Goal: Information Seeking & Learning: Check status

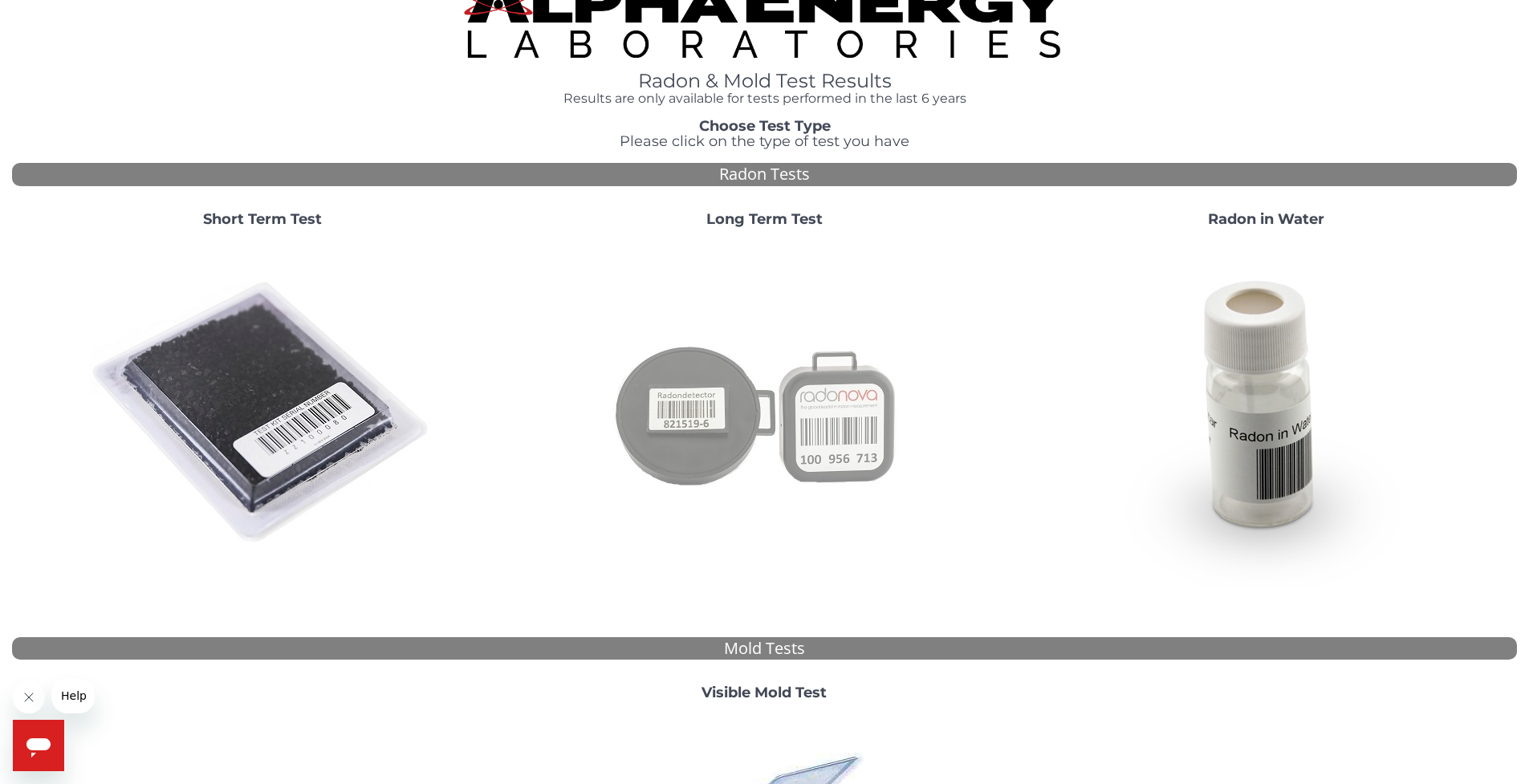
scroll to position [145, 0]
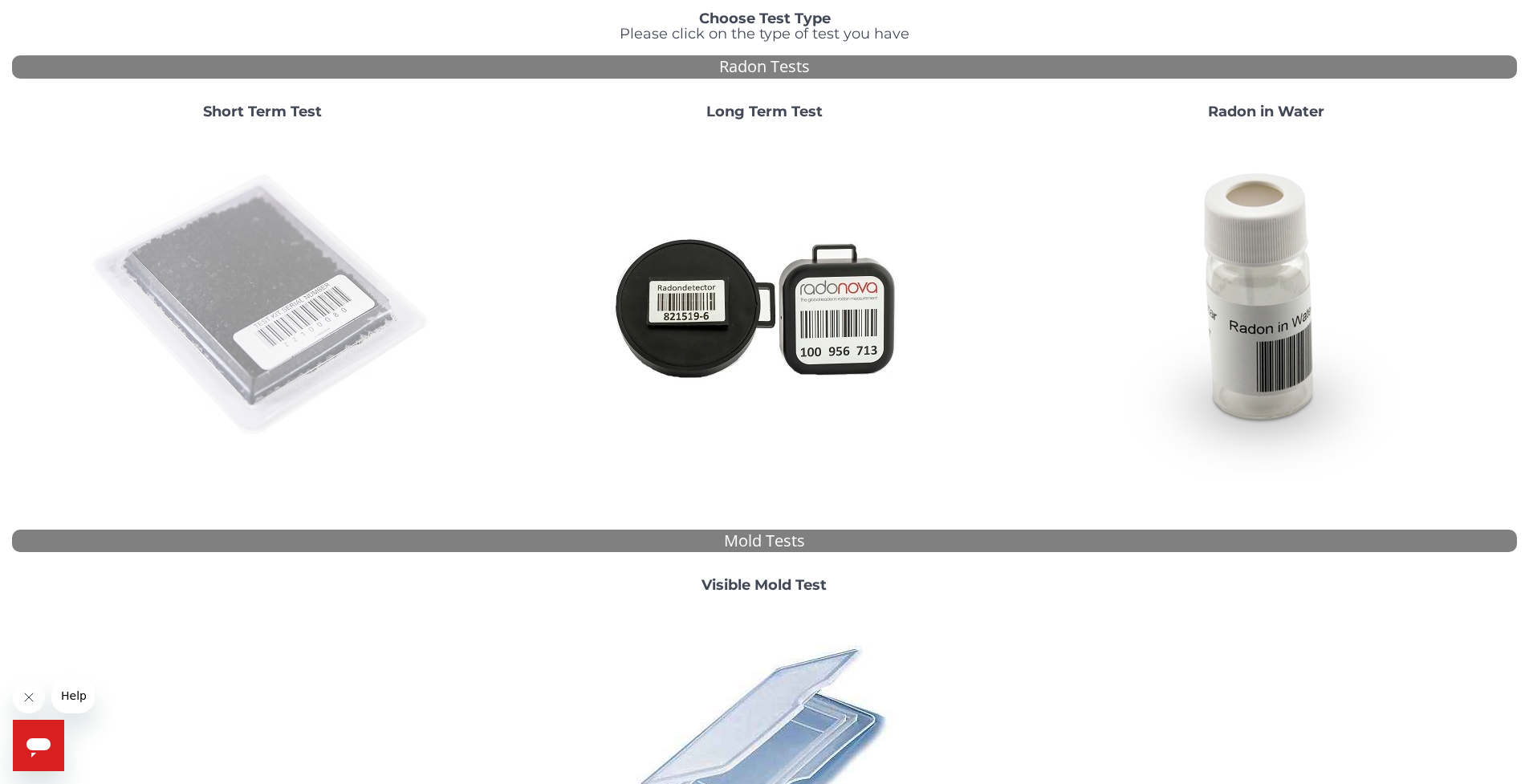
click at [212, 290] on img at bounding box center [262, 305] width 345 height 345
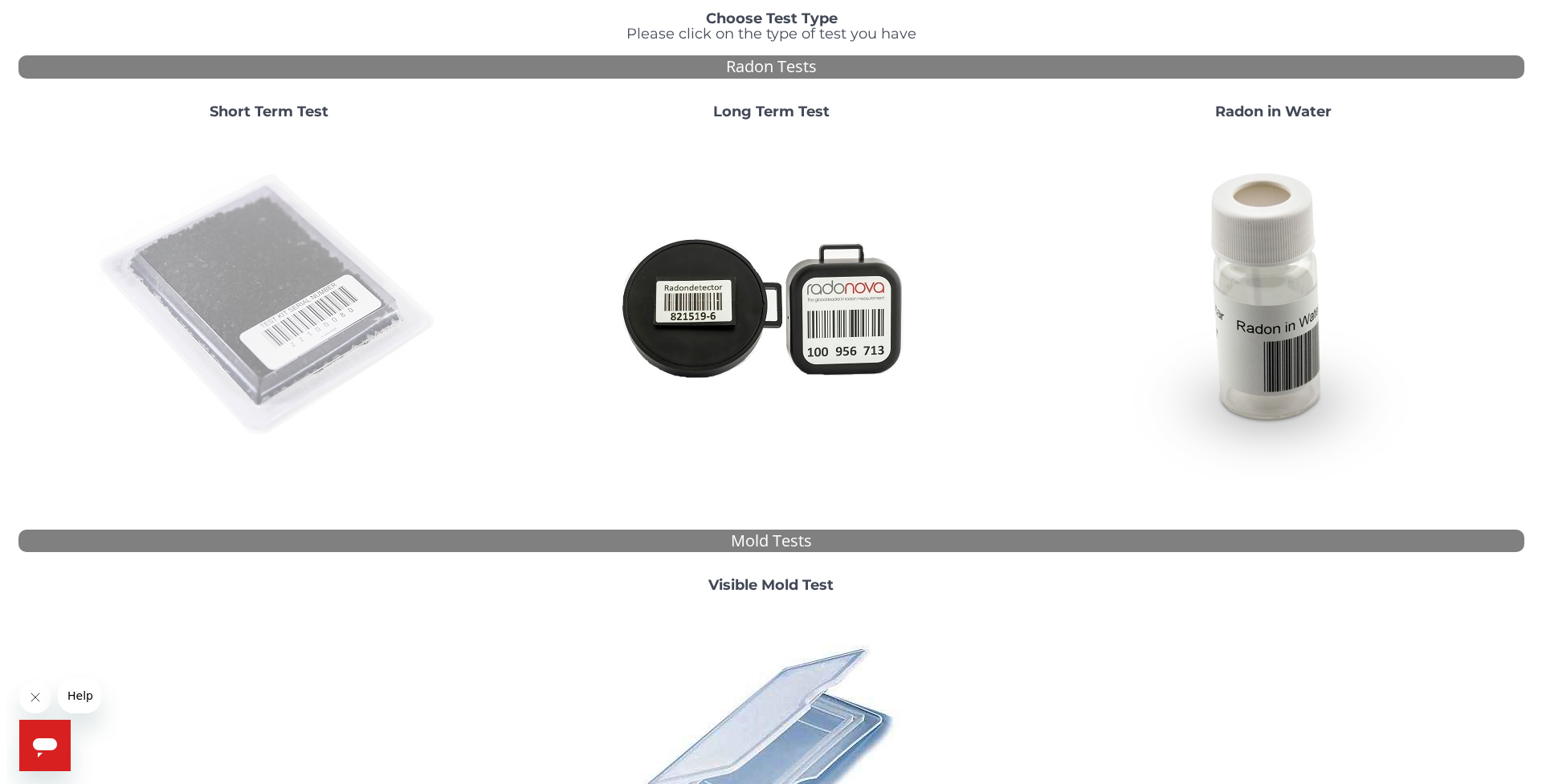
scroll to position [0, 0]
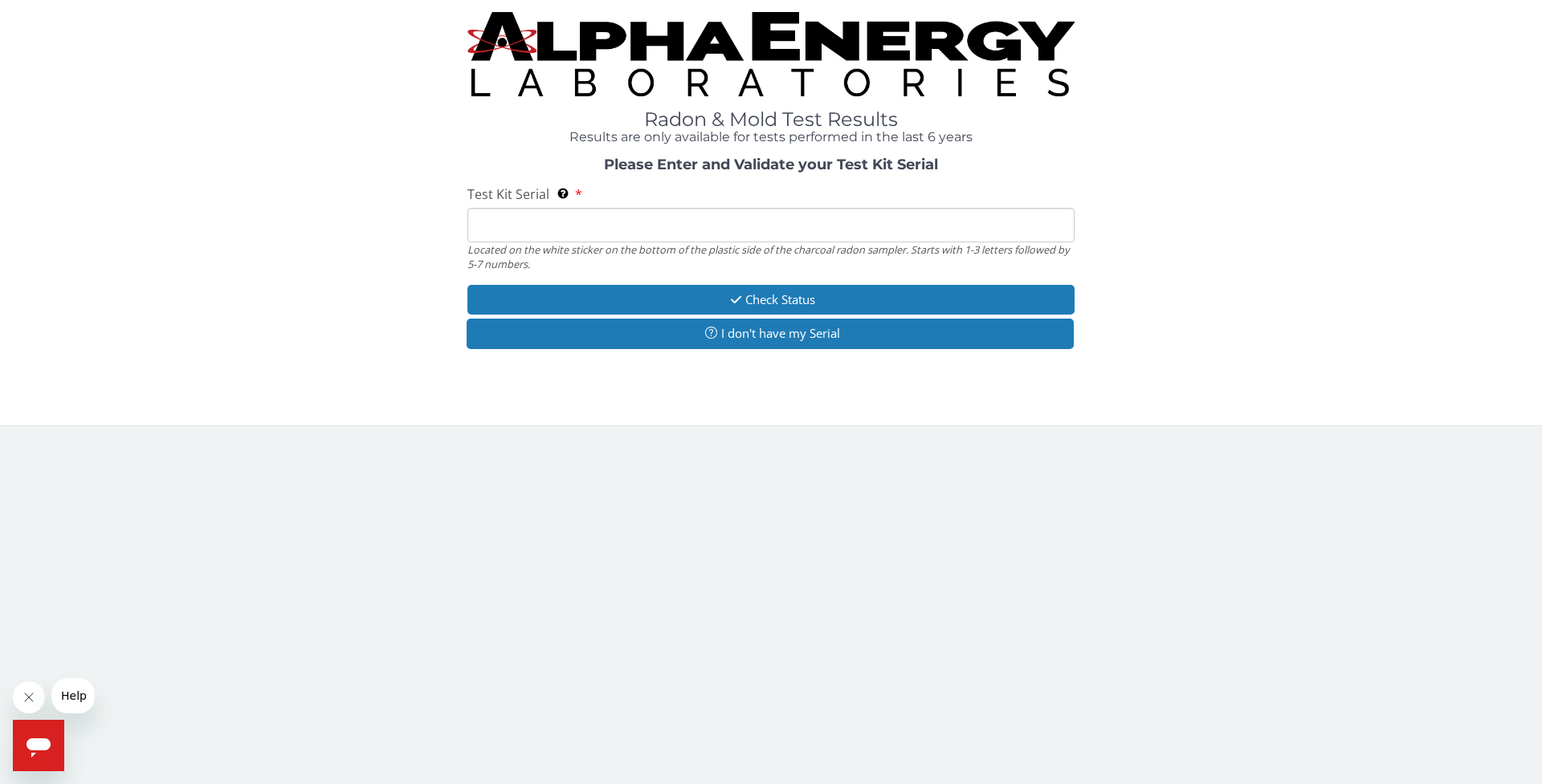
click at [512, 230] on input "Test Kit Serial Located on the white sticker on the bottom of the plastic side …" at bounding box center [771, 225] width 607 height 34
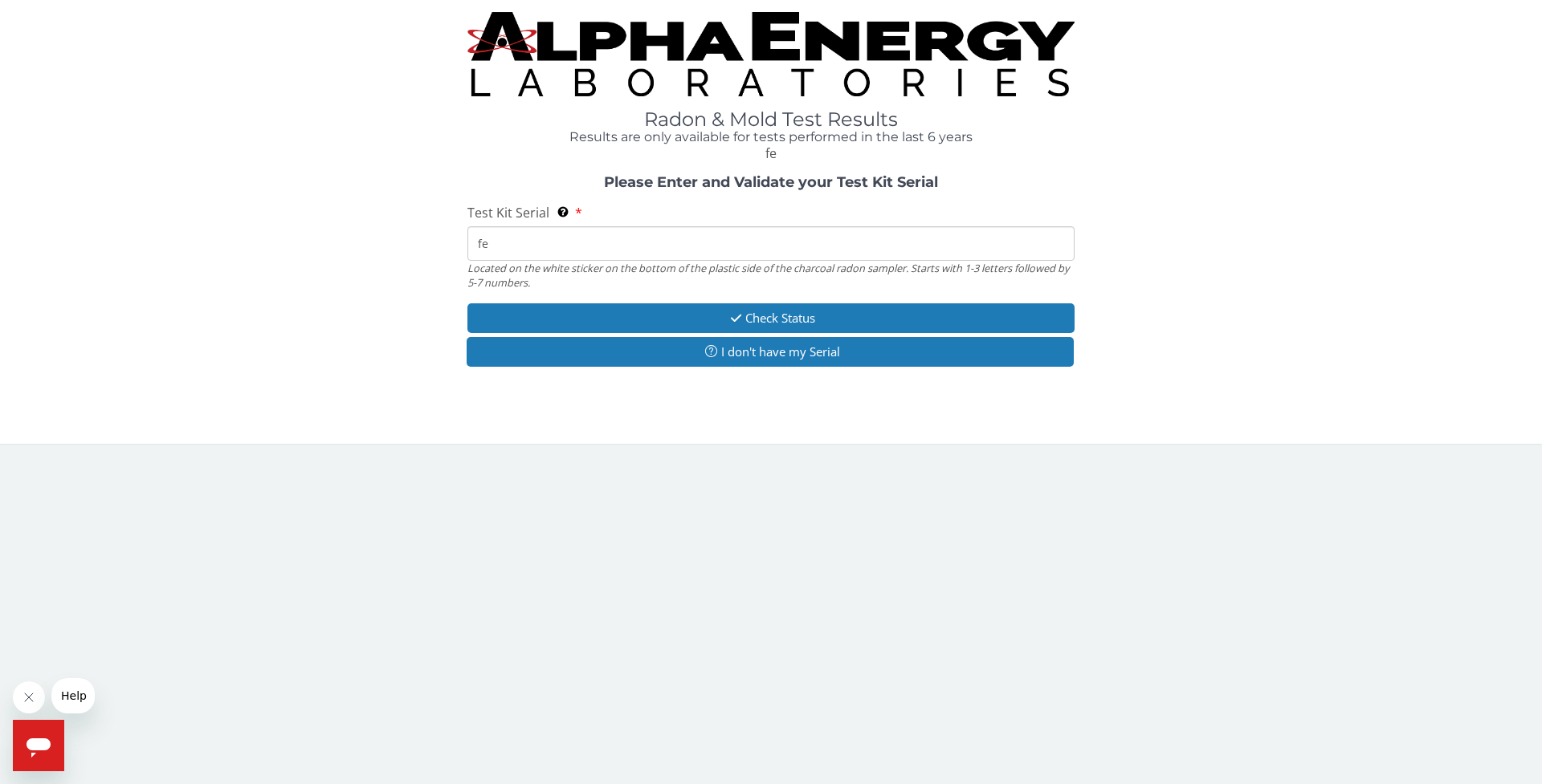
type input "f"
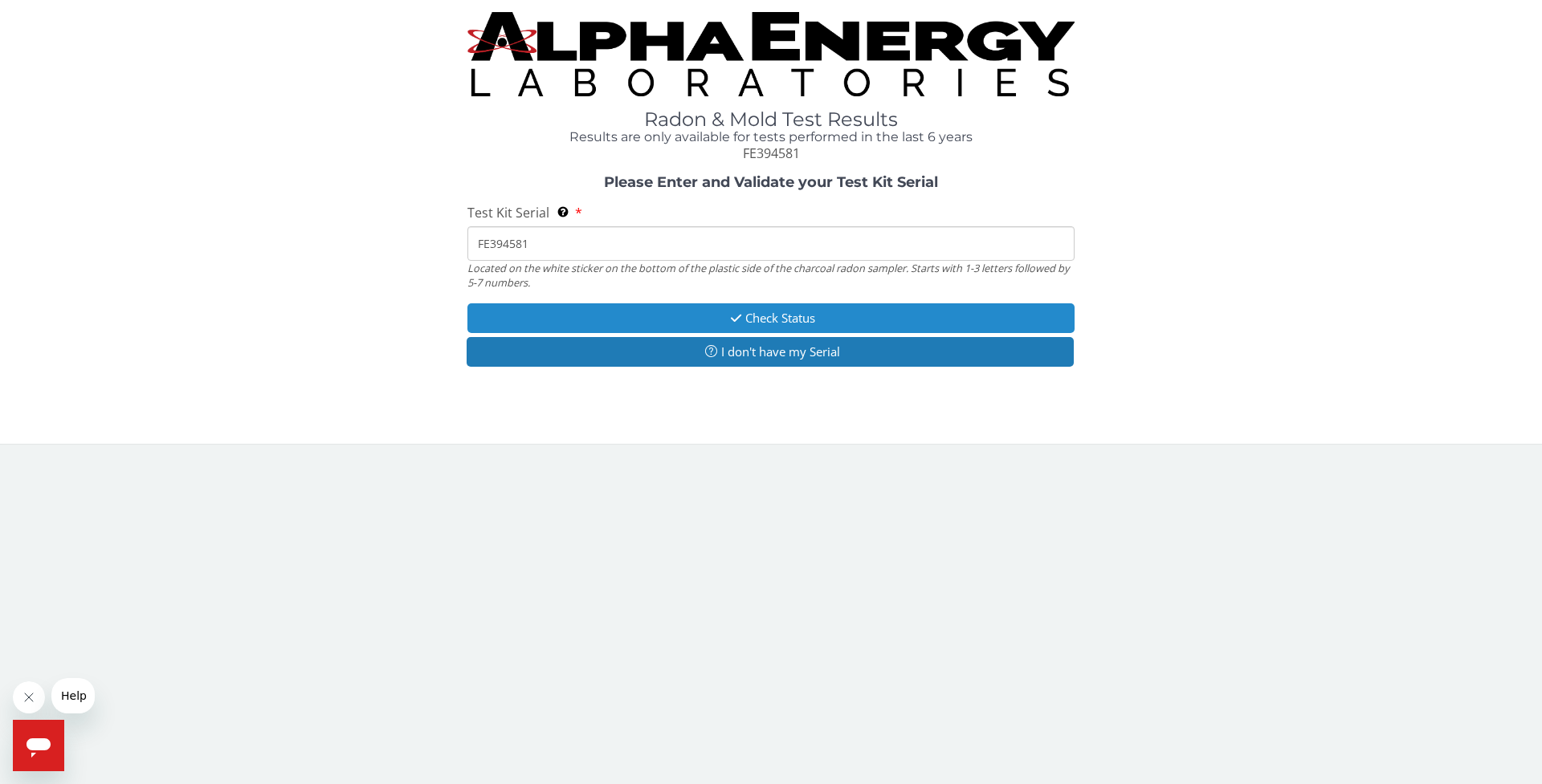
type input "FE394581"
click at [614, 321] on button "Check Status" at bounding box center [771, 318] width 607 height 29
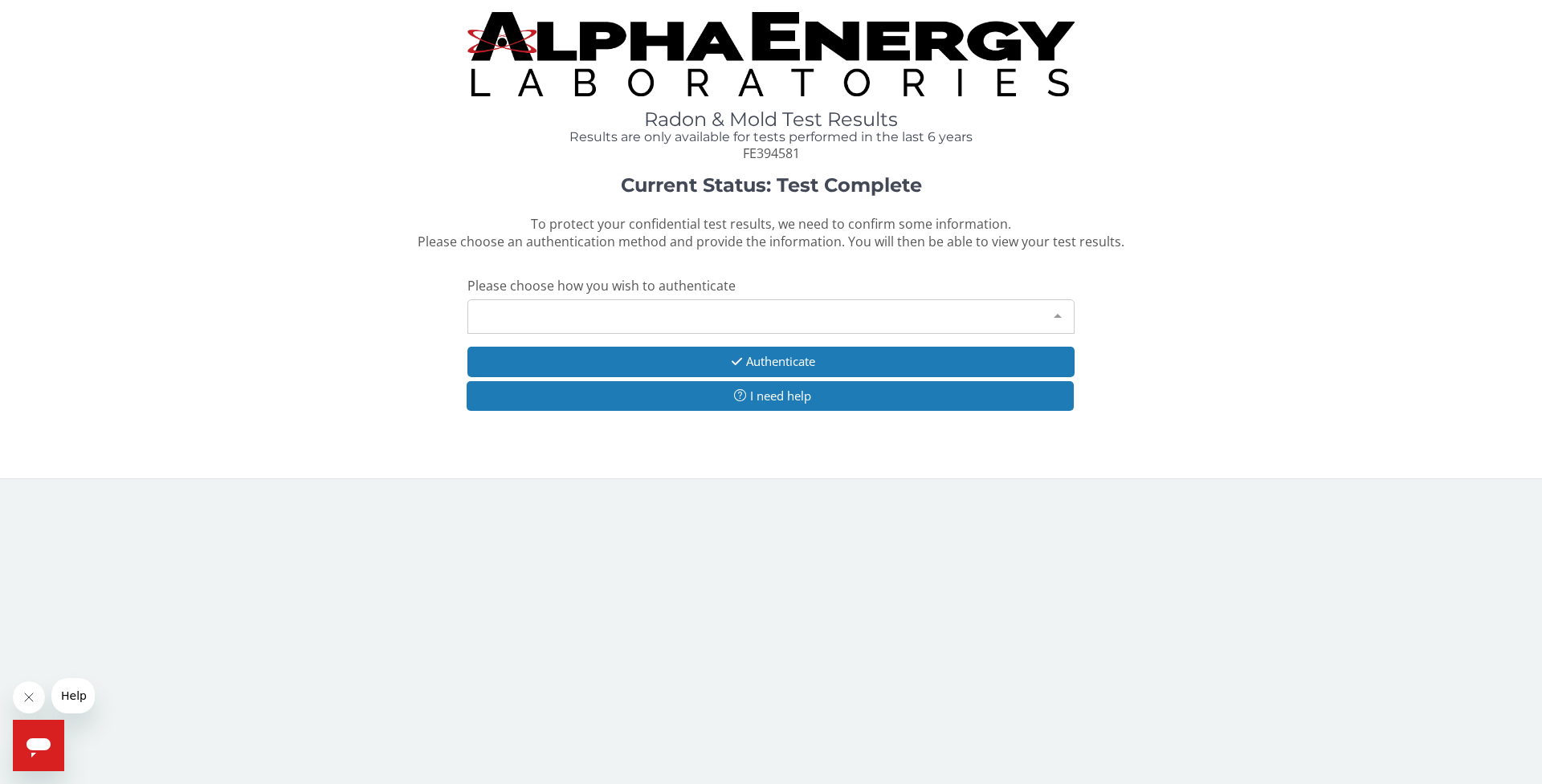
click at [540, 311] on div "Please make a selection" at bounding box center [771, 317] width 607 height 34
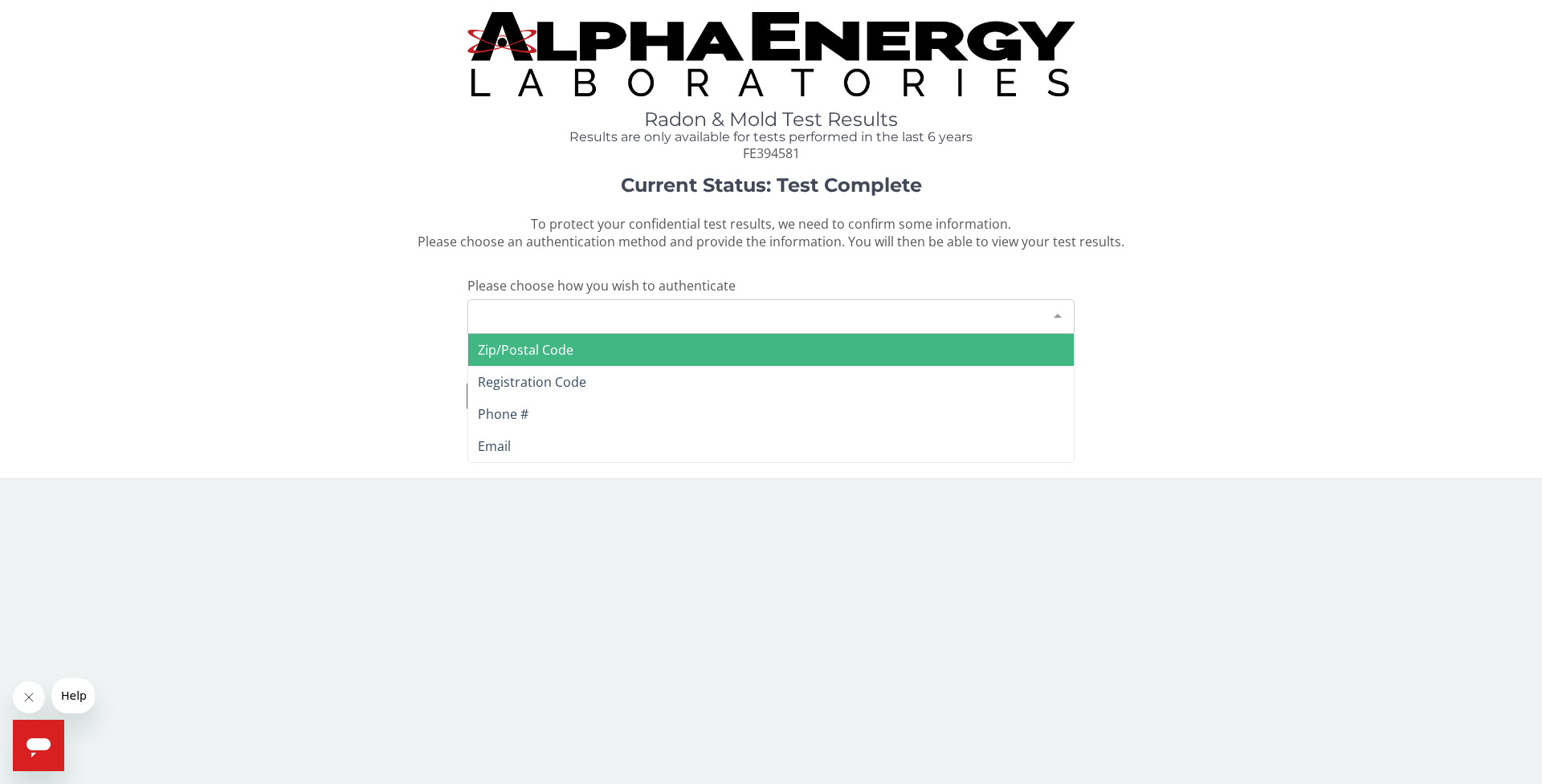
click at [518, 352] on span "Zip/Postal Code" at bounding box center [525, 350] width 96 height 18
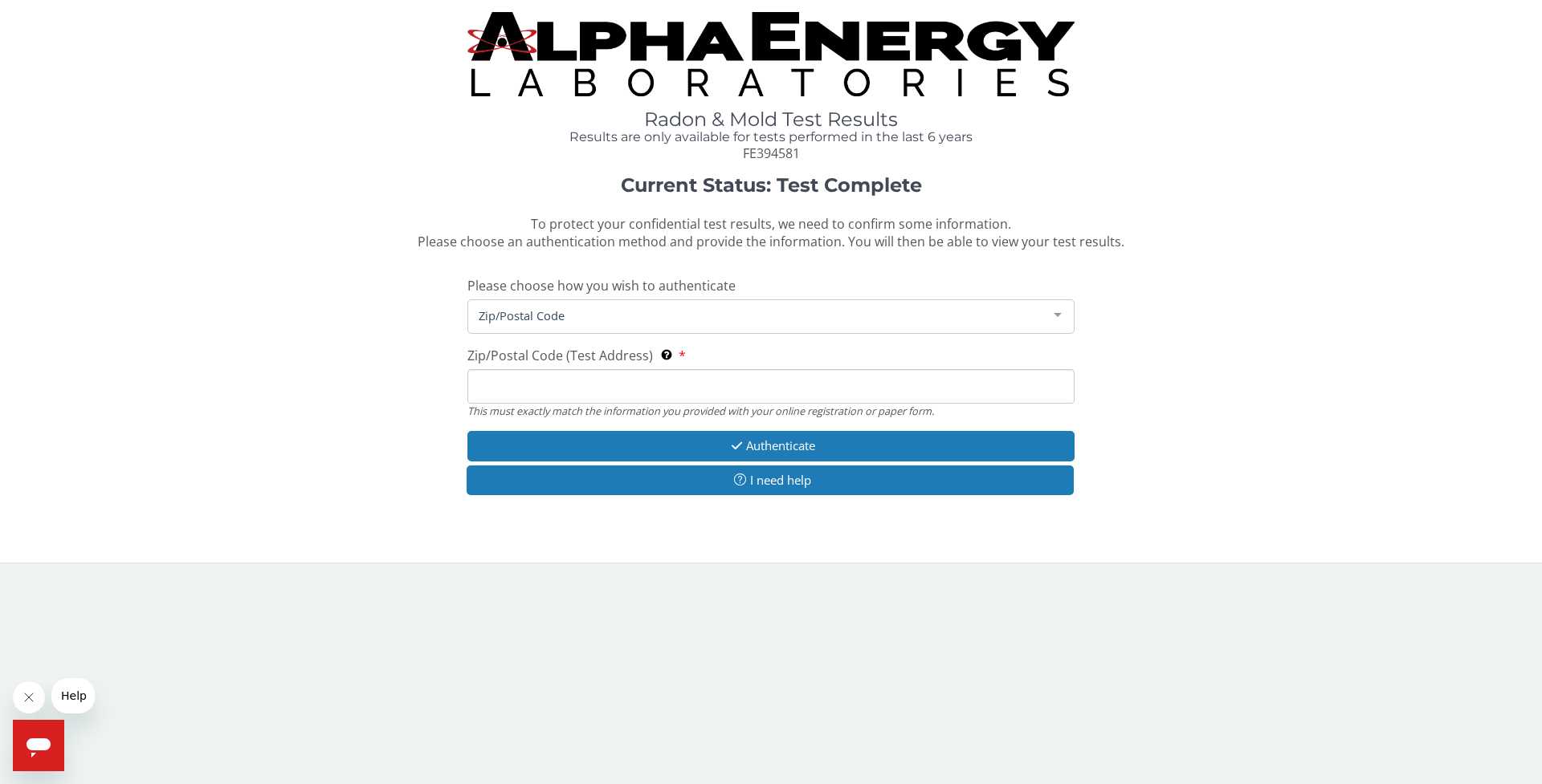
click at [511, 393] on input "Zip/Postal Code (Test Address) This must exactly match the information you prov…" at bounding box center [771, 387] width 607 height 34
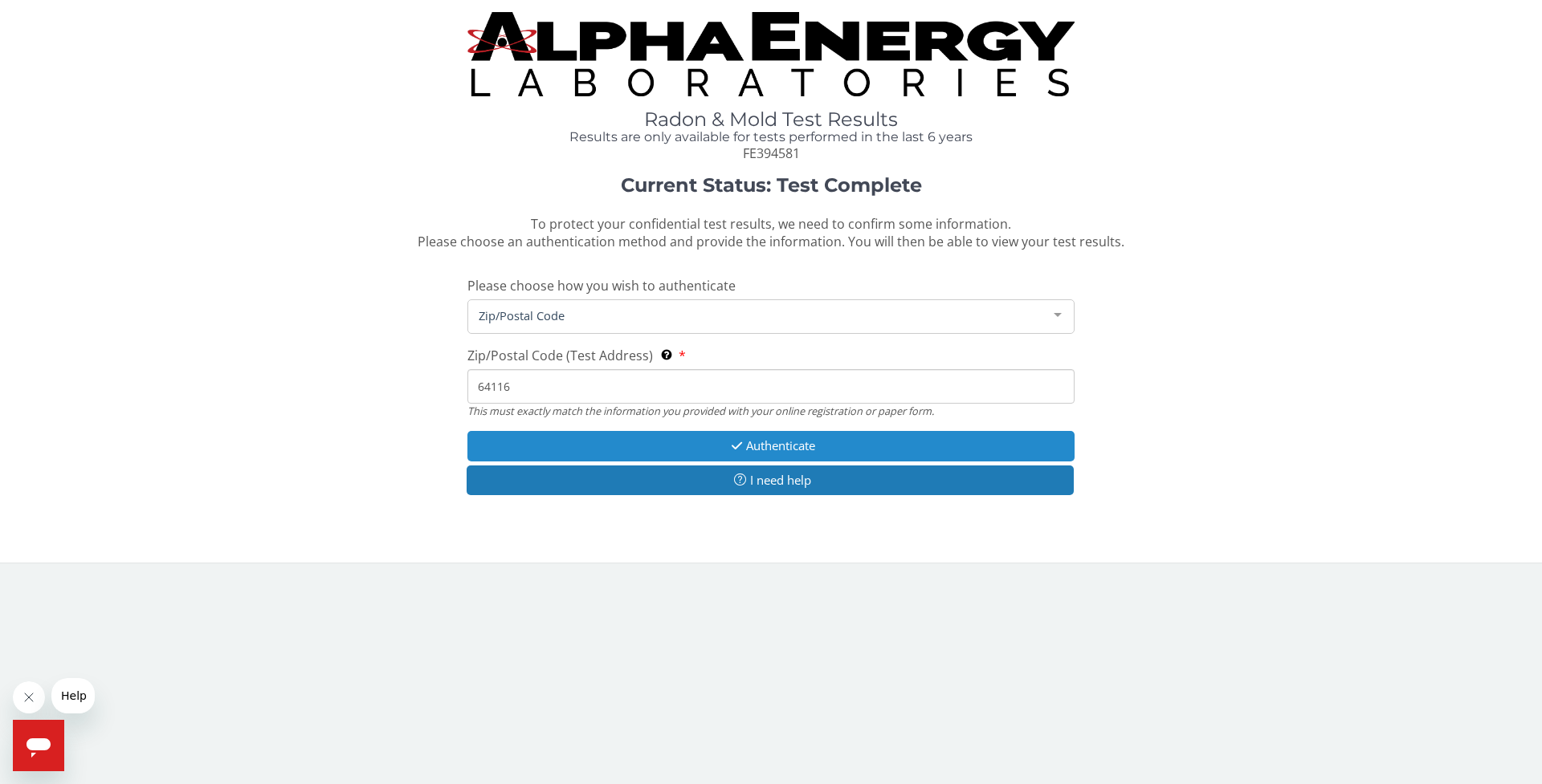
type input "64116"
click at [540, 442] on button "Authenticate" at bounding box center [771, 445] width 607 height 29
